Goal: Task Accomplishment & Management: Manage account settings

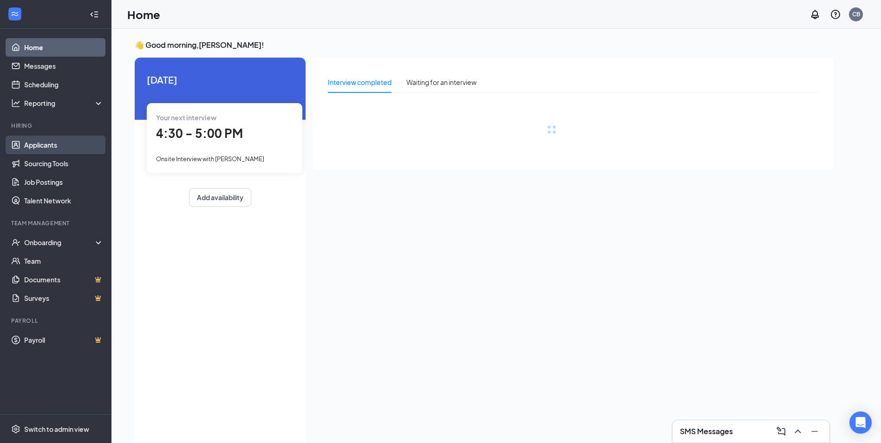
click at [51, 144] on link "Applicants" at bounding box center [63, 145] width 79 height 19
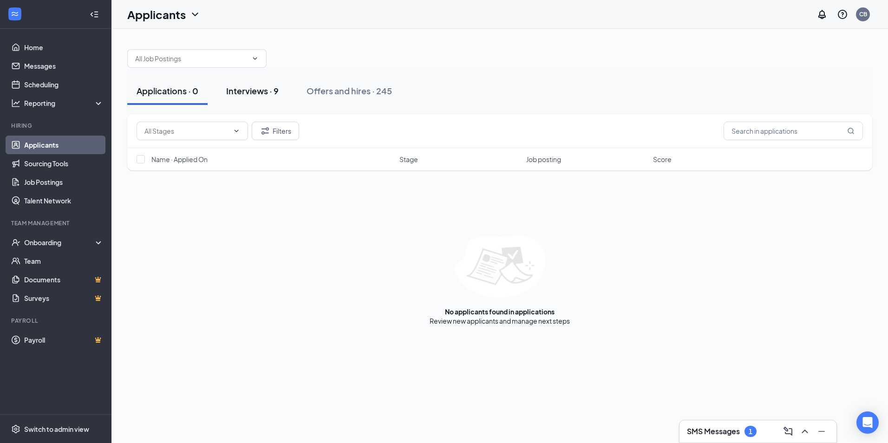
click at [263, 90] on div "Interviews · 9" at bounding box center [252, 91] width 52 height 12
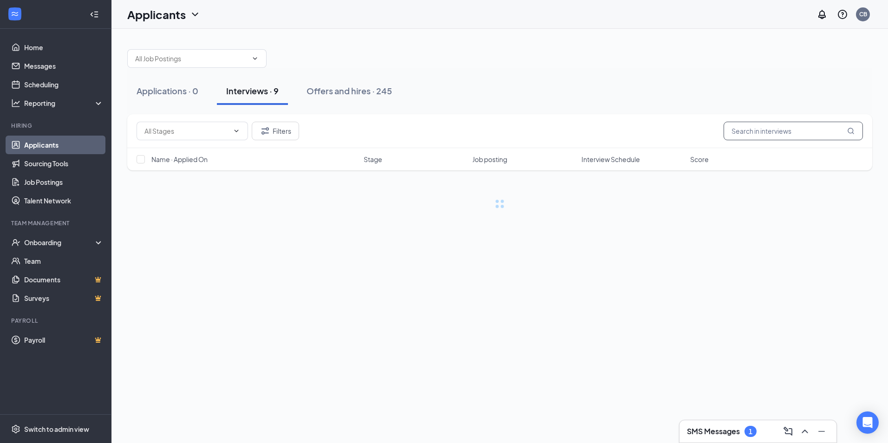
click at [753, 129] on input "text" at bounding box center [793, 131] width 139 height 19
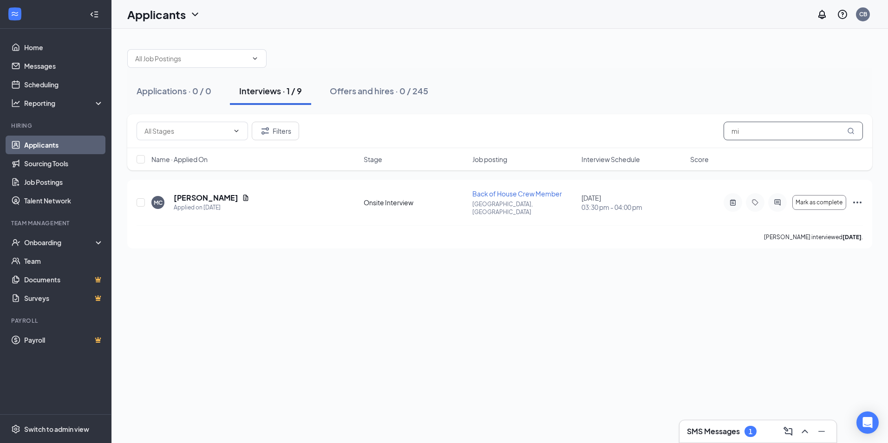
type input "m"
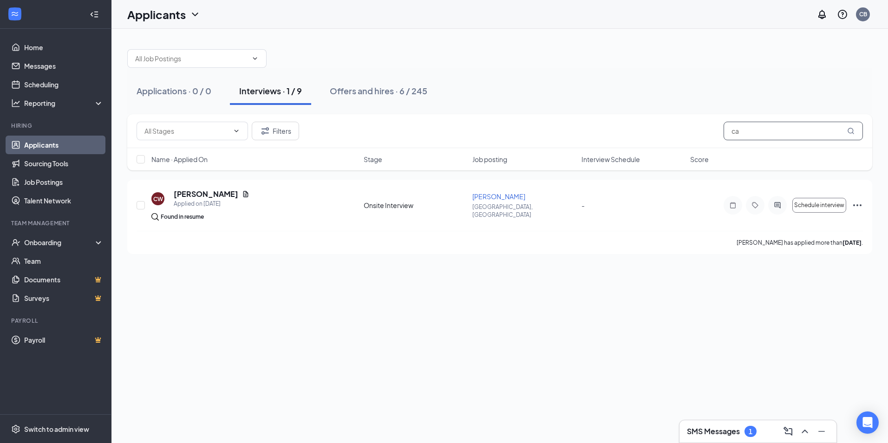
type input "c"
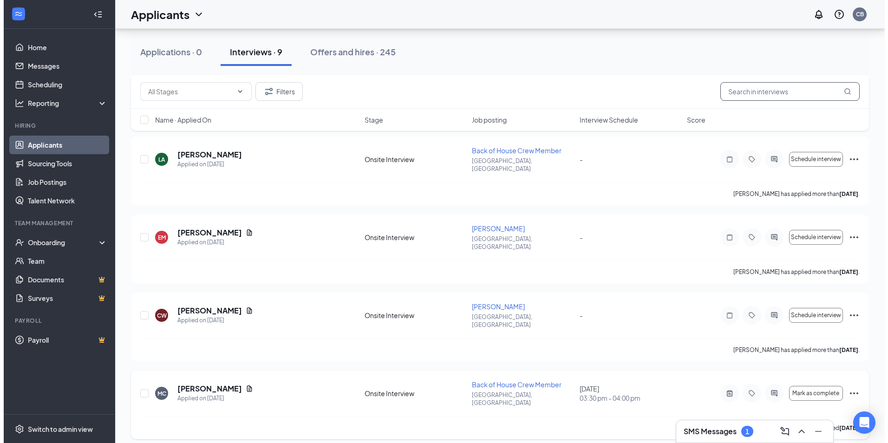
scroll to position [374, 0]
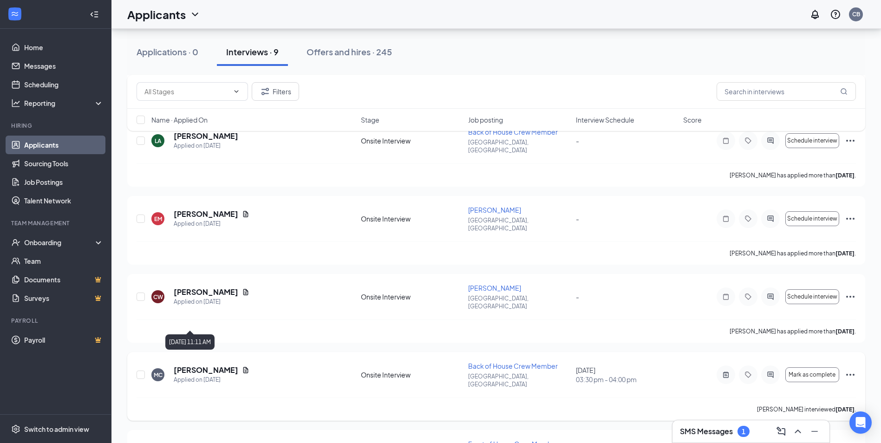
click at [186, 365] on h5 "[PERSON_NAME]" at bounding box center [206, 370] width 65 height 10
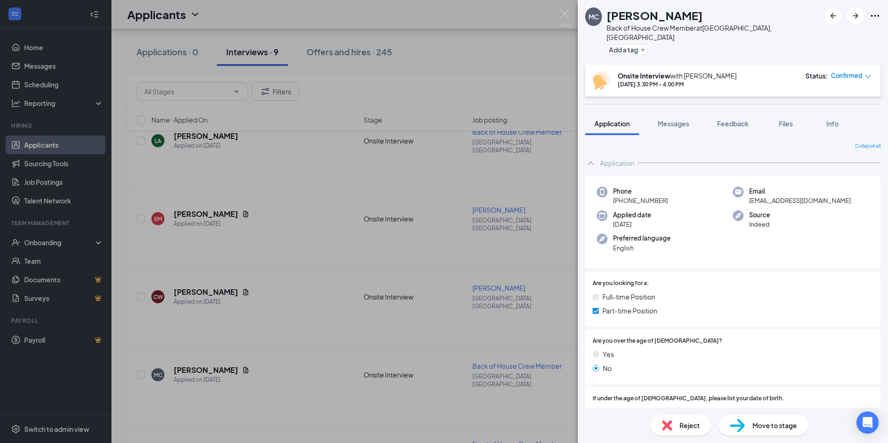
click at [655, 429] on div "Reject" at bounding box center [681, 425] width 60 height 20
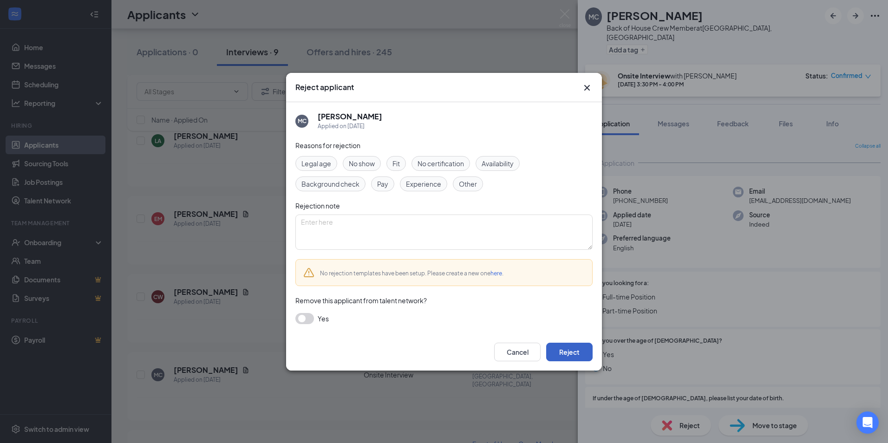
click at [574, 352] on button "Reject" at bounding box center [569, 352] width 46 height 19
